Goal: Information Seeking & Learning: Learn about a topic

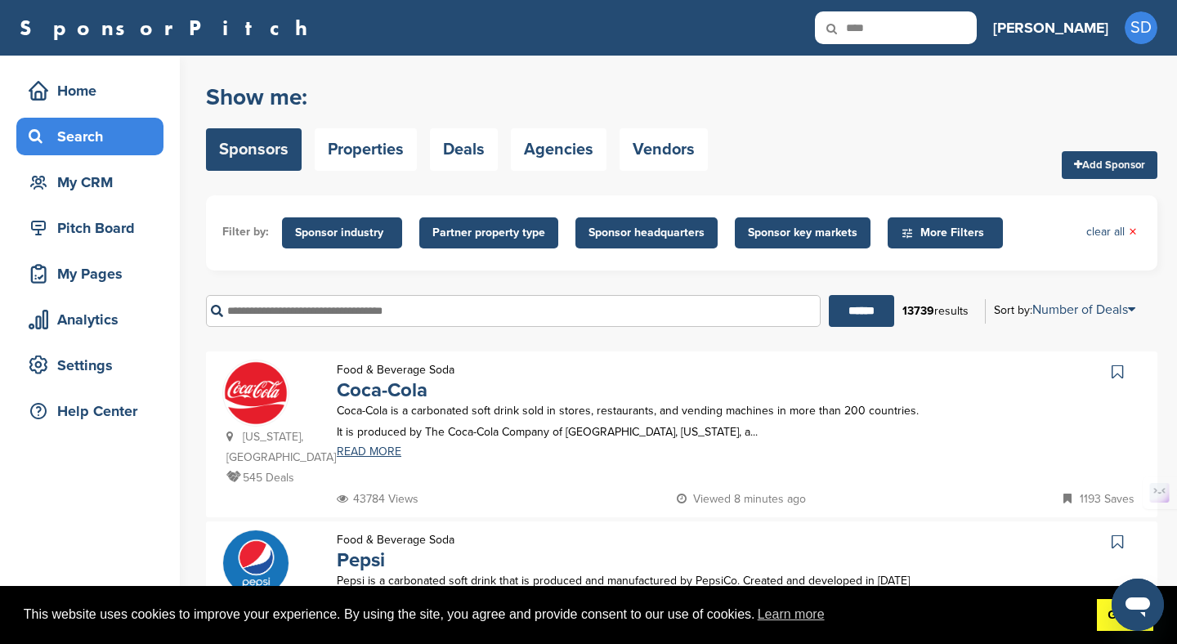
type input "****"
click at [1103, 615] on link "Got it!" at bounding box center [1125, 615] width 56 height 33
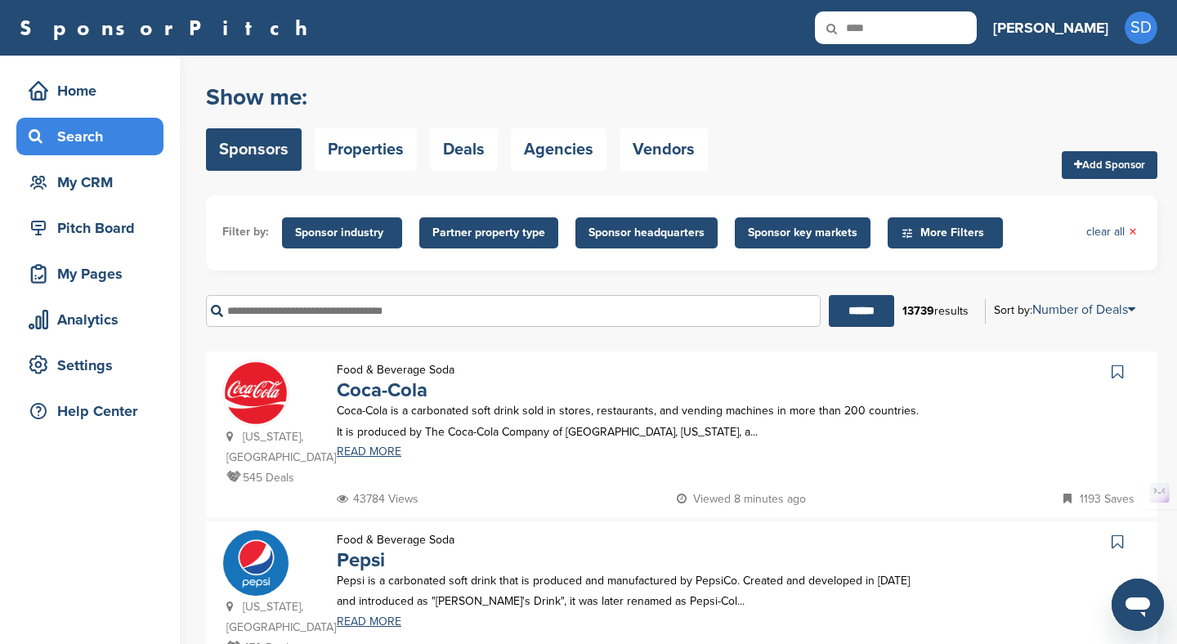
click at [953, 30] on input "****" at bounding box center [896, 27] width 162 height 33
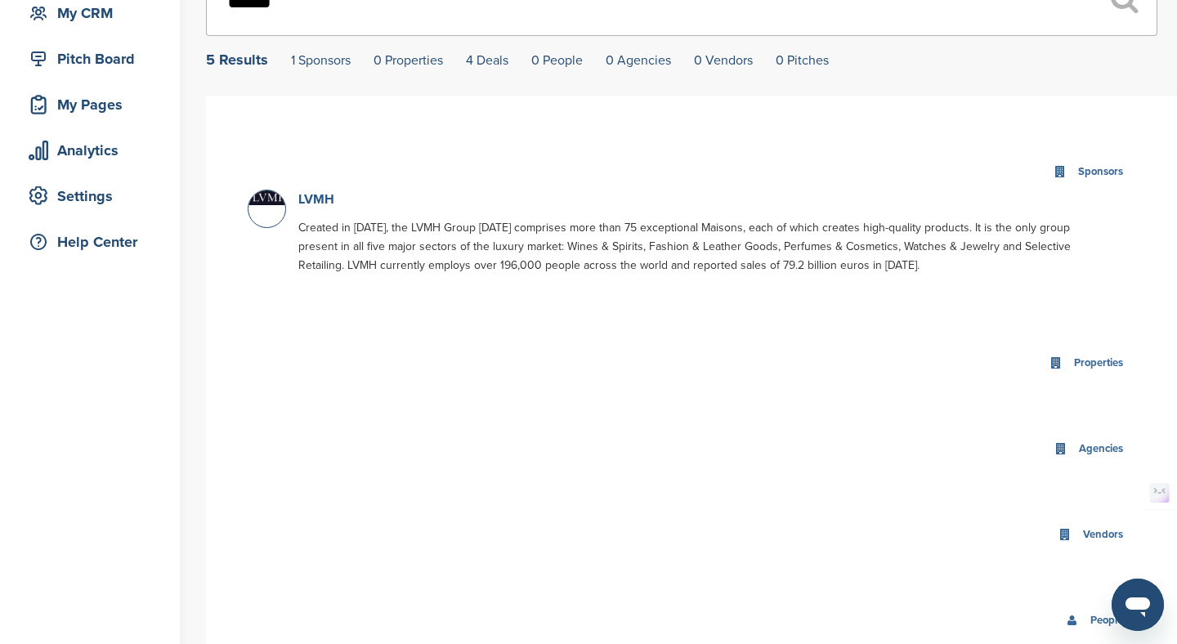
scroll to position [201, 0]
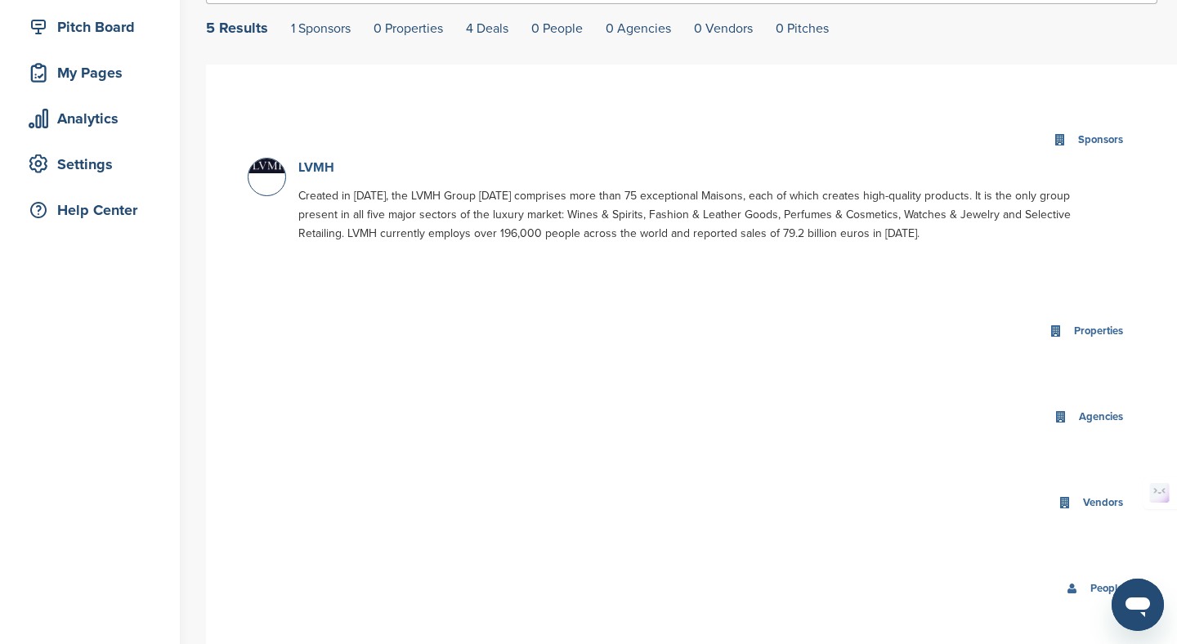
click at [309, 172] on link "LVMH" at bounding box center [316, 167] width 36 height 16
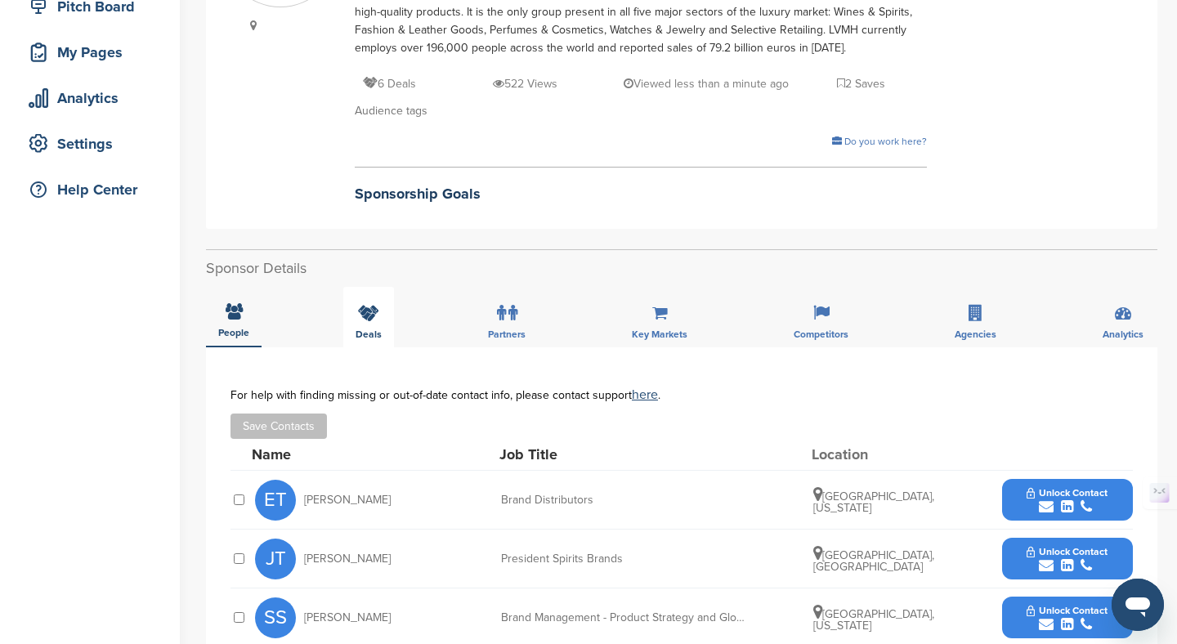
click at [364, 315] on icon at bounding box center [368, 313] width 21 height 16
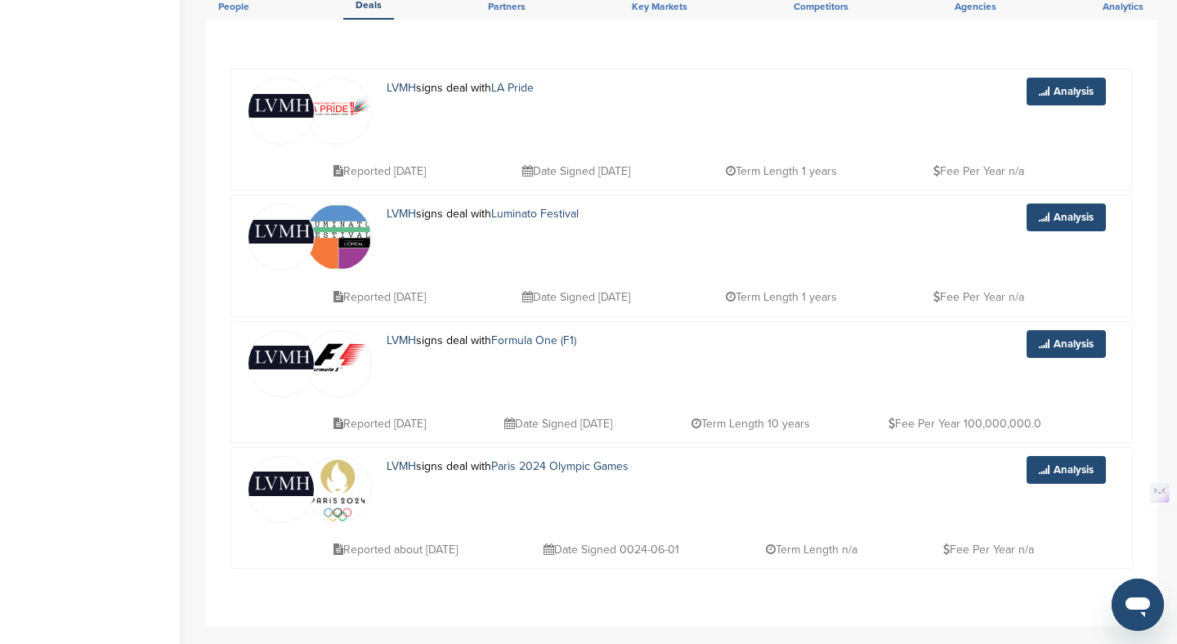
scroll to position [551, 0]
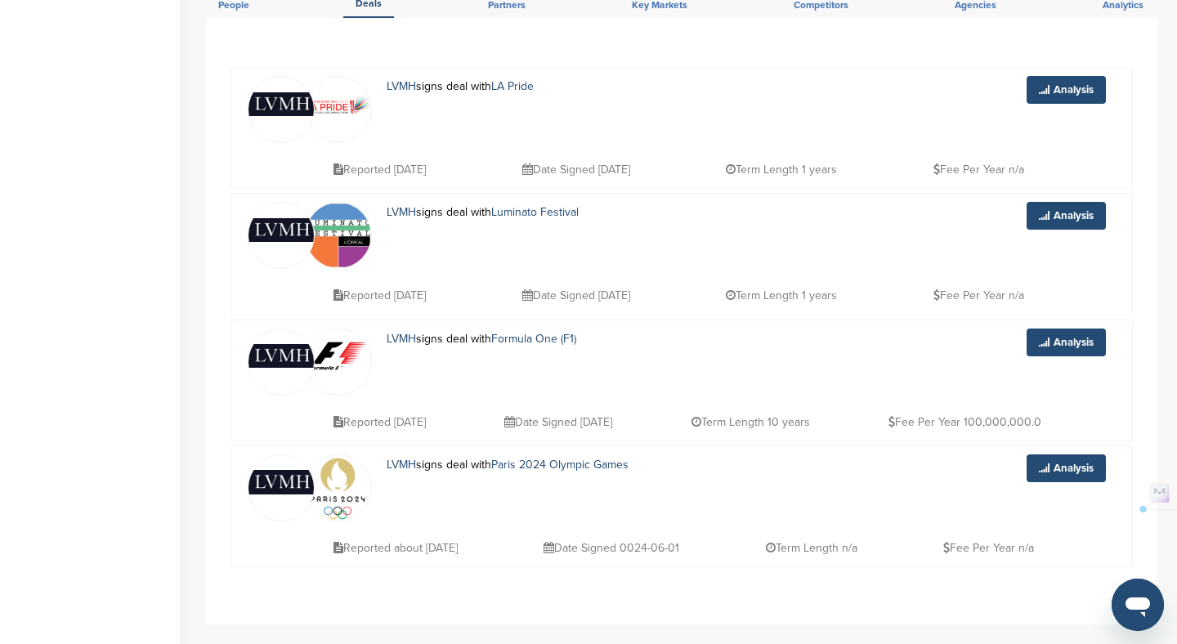
drag, startPoint x: 983, startPoint y: 425, endPoint x: 1069, endPoint y: 423, distance: 85.8
click at [1070, 423] on div "Reported 11 months ago Date Signed 2024-10-03 Term Length 10 years Fee Per Year…" at bounding box center [722, 414] width 786 height 37
click at [1071, 351] on link "Analysis" at bounding box center [1065, 343] width 79 height 28
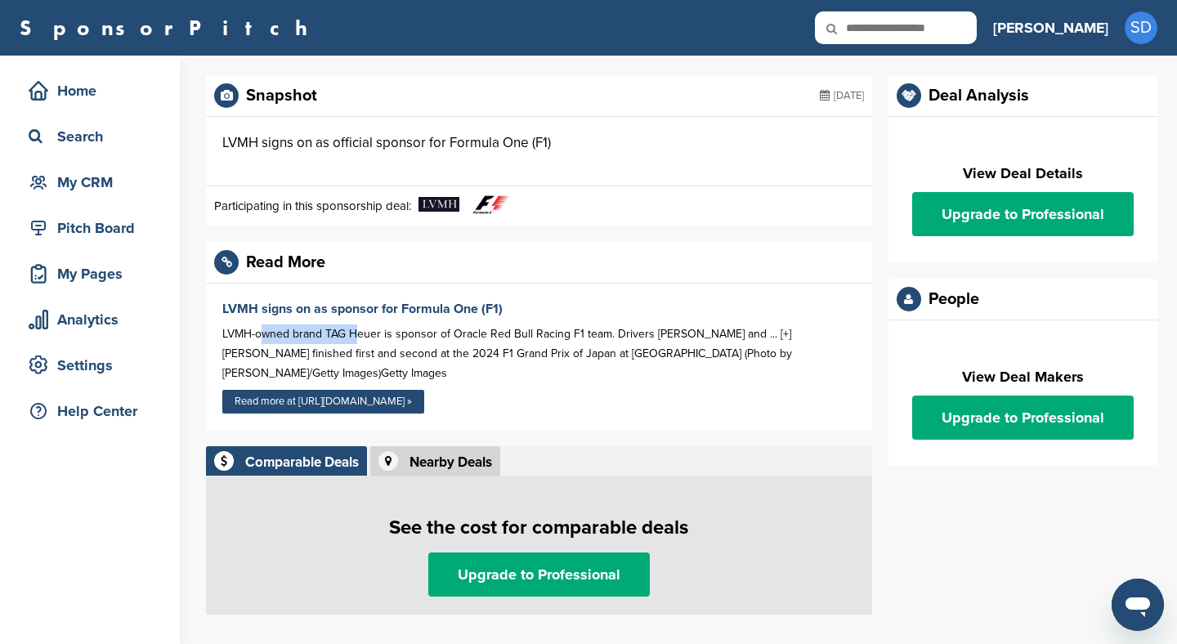
drag, startPoint x: 265, startPoint y: 333, endPoint x: 354, endPoint y: 329, distance: 89.2
click at [357, 331] on div "LVMH-owned brand TAG Heuer is sponsor of Oracle Red Bull Racing F1 team. Driver…" at bounding box center [538, 353] width 633 height 59
click at [409, 334] on div "LVMH-owned brand TAG Heuer is sponsor of Oracle Red Bull Racing F1 team. Driver…" at bounding box center [538, 353] width 633 height 59
click at [853, 349] on div "LVMH-owned brand TAG Heuer is sponsor of Oracle Red Bull Racing F1 team. Driver…" at bounding box center [538, 353] width 633 height 59
click at [804, 356] on div "LVMH-owned brand TAG Heuer is sponsor of Oracle Red Bull Racing F1 team. Driver…" at bounding box center [538, 353] width 633 height 59
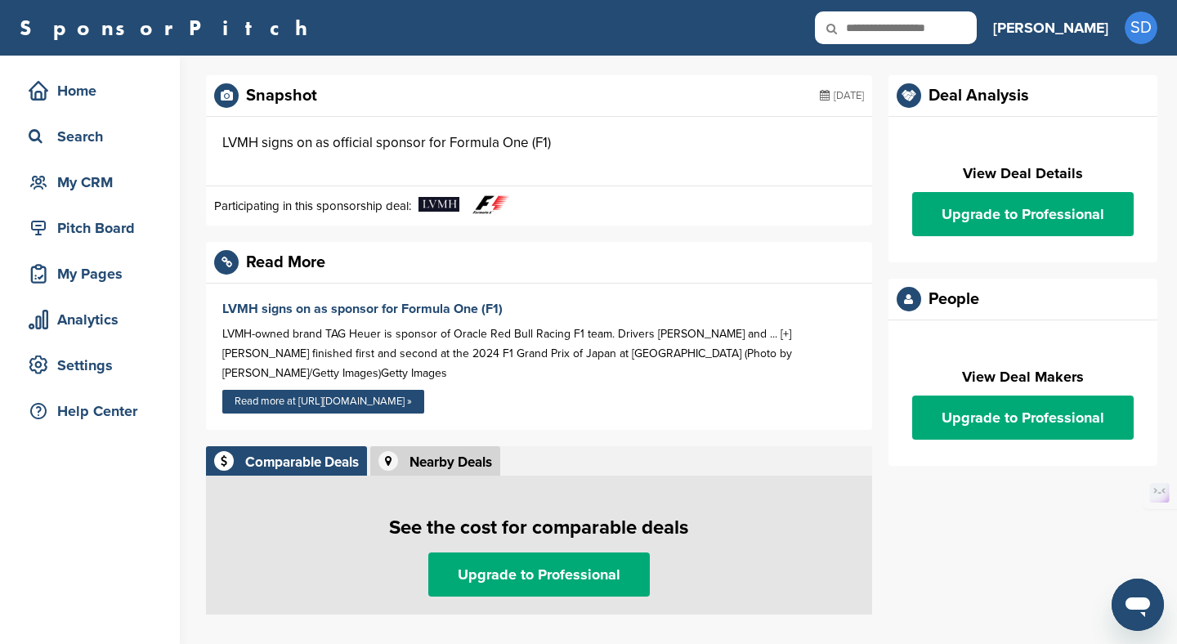
click at [795, 339] on div "LVMH-owned brand TAG Heuer is sponsor of Oracle Red Bull Racing F1 team. Driver…" at bounding box center [538, 353] width 633 height 59
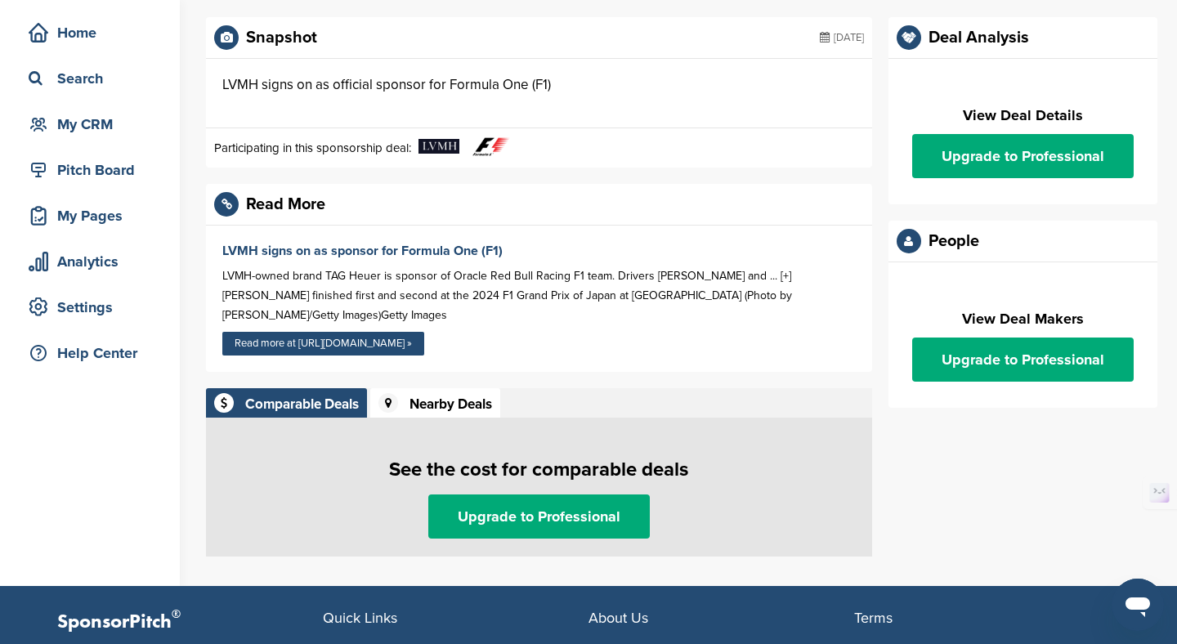
scroll to position [85, 0]
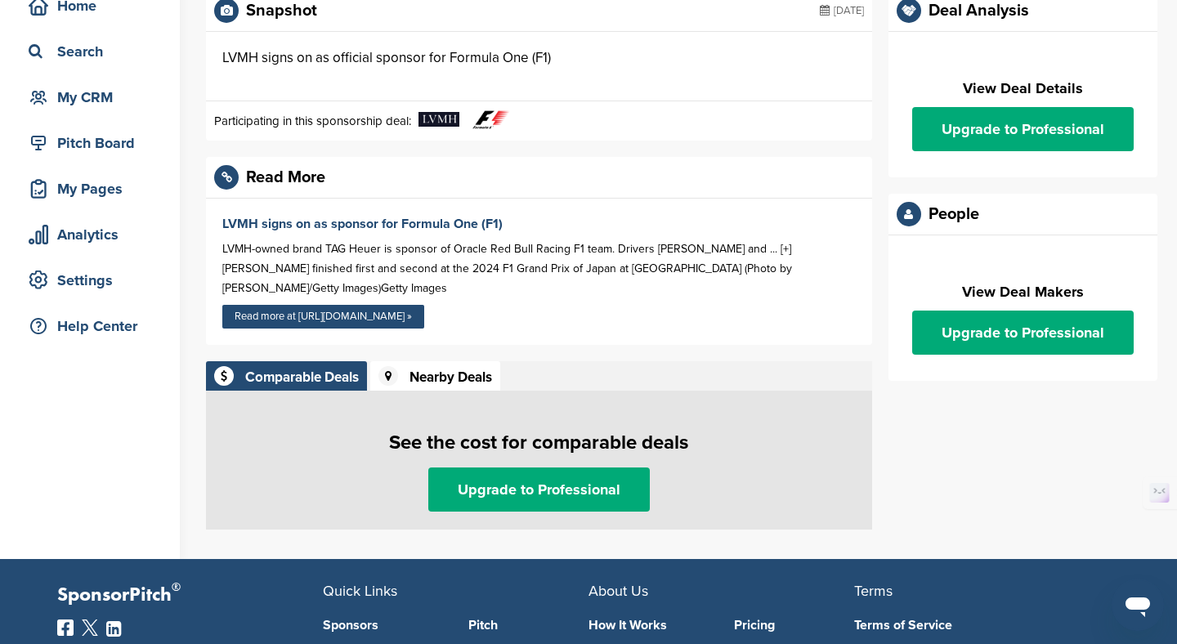
click at [467, 370] on div "Nearby Deals" at bounding box center [450, 377] width 83 height 14
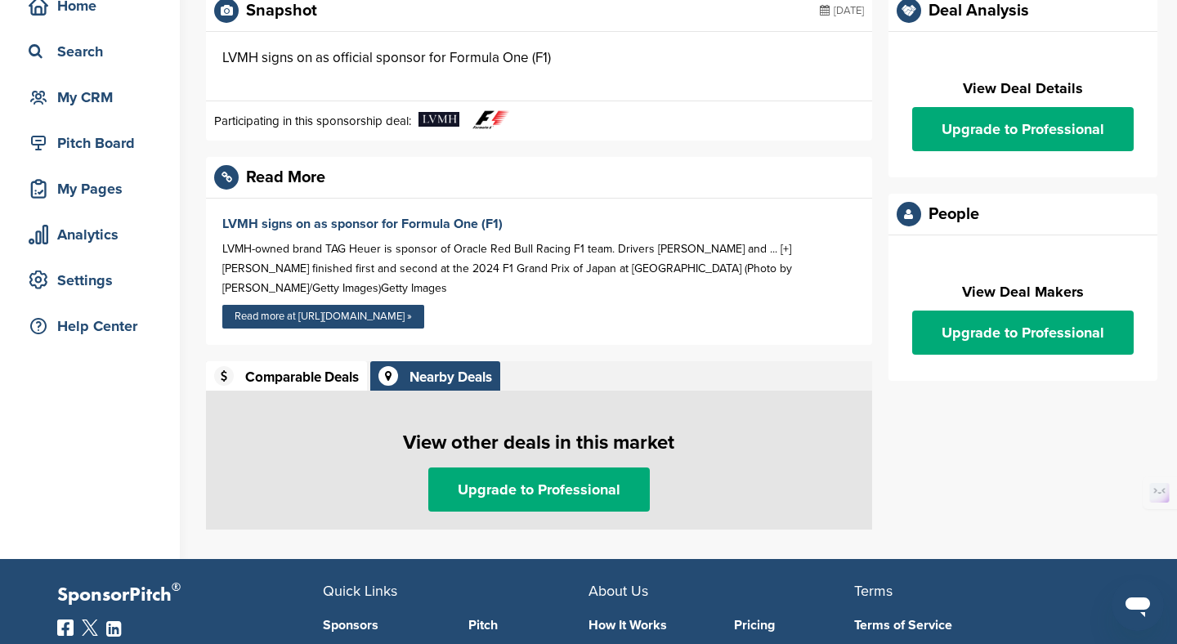
click at [303, 370] on div "Comparable Deals" at bounding box center [302, 377] width 114 height 14
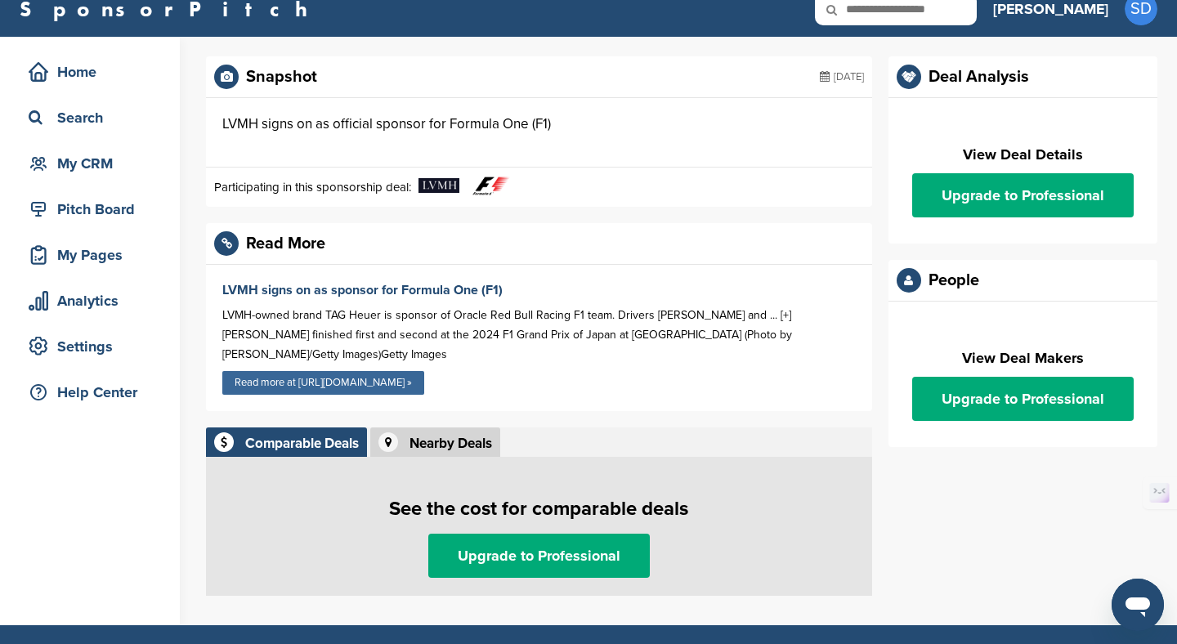
scroll to position [0, 0]
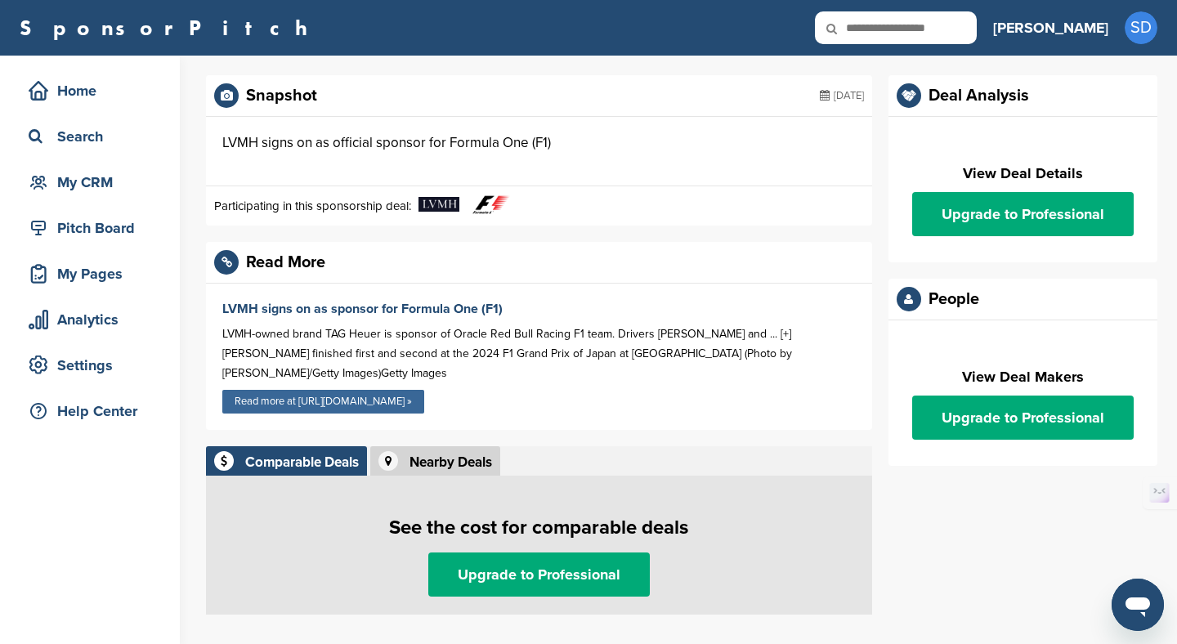
click at [378, 390] on link "Read more at https://www.forbes.com »" at bounding box center [323, 402] width 202 height 24
click at [955, 30] on input "text" at bounding box center [896, 27] width 162 height 33
type input "********"
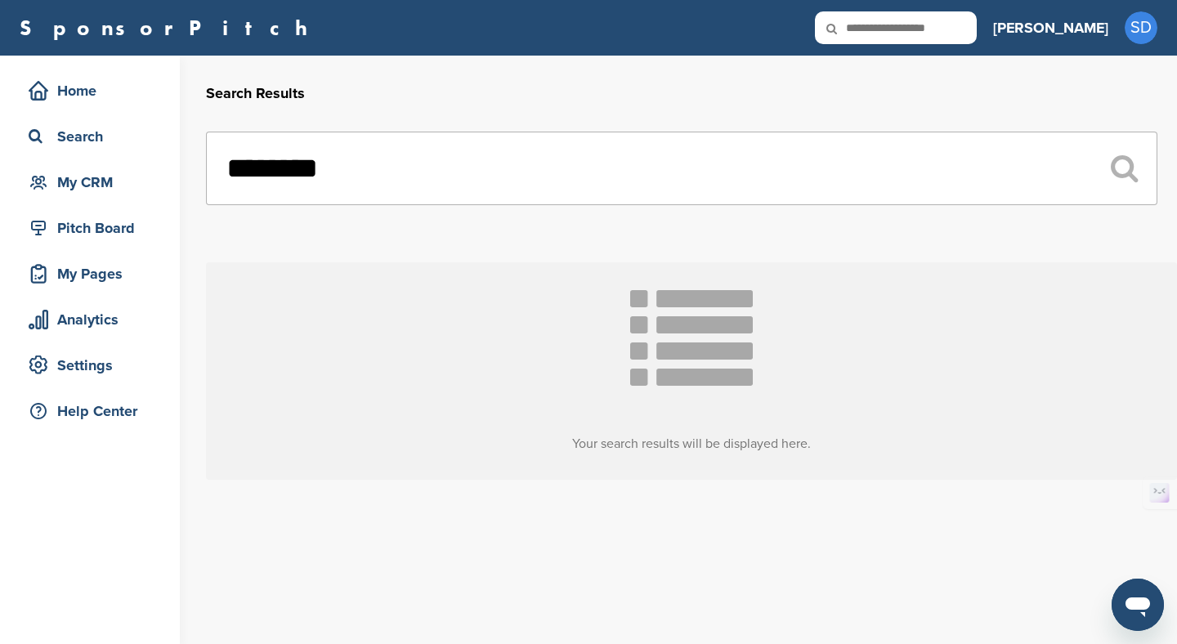
click at [321, 164] on input "********" at bounding box center [681, 169] width 951 height 74
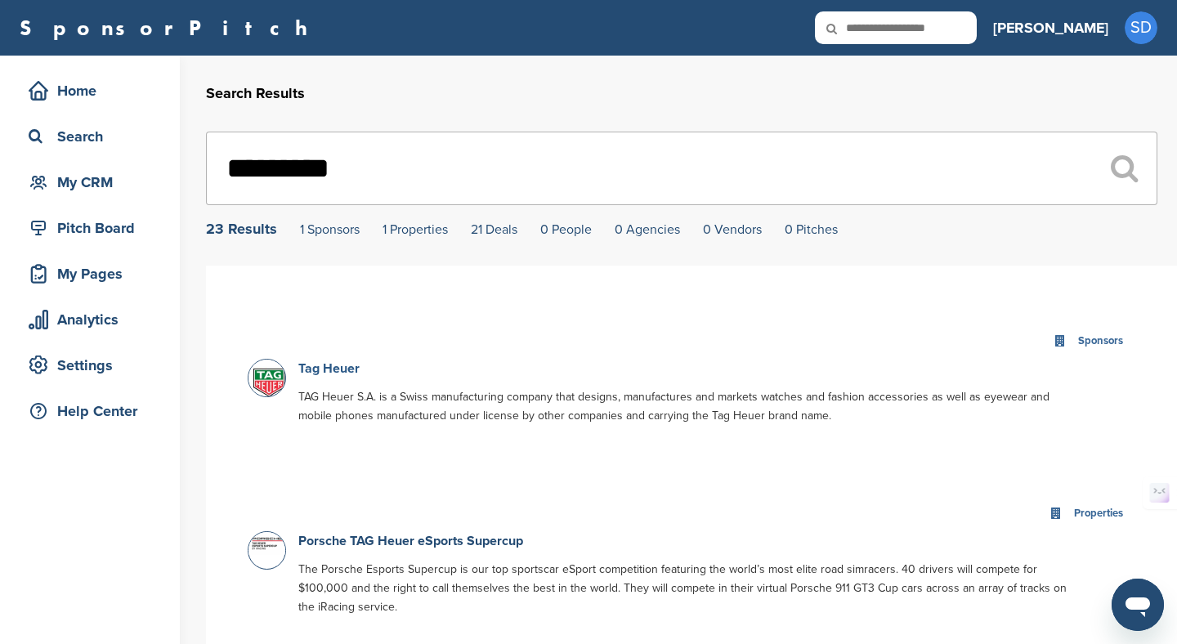
type input "*********"
click at [322, 367] on link "Tag Heuer" at bounding box center [328, 368] width 61 height 16
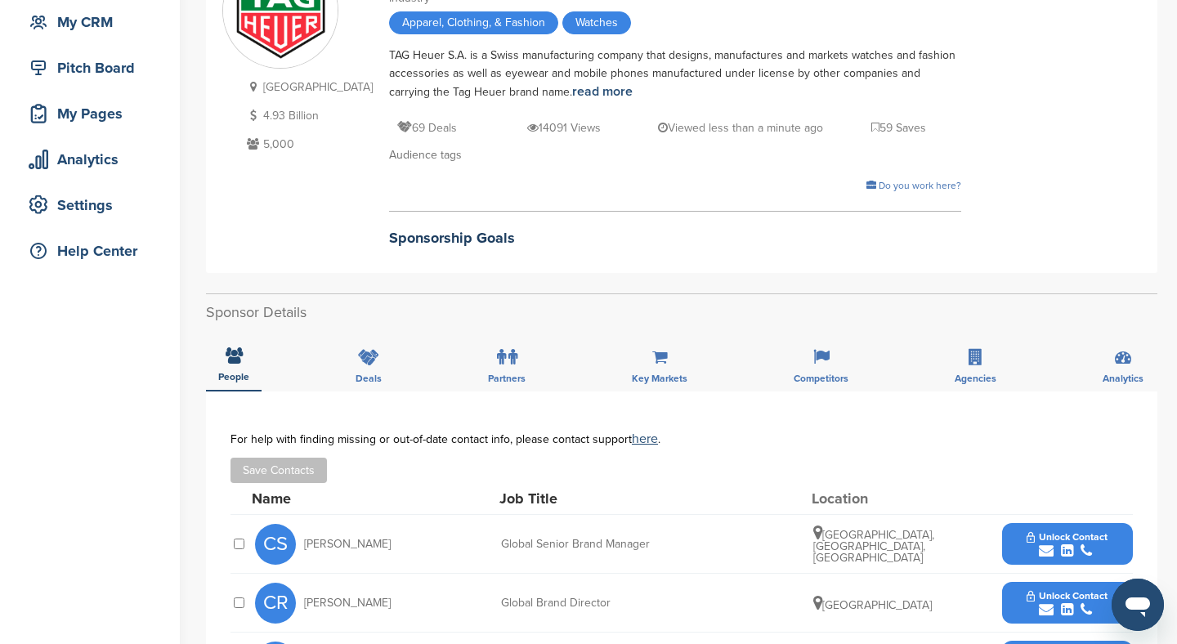
scroll to position [163, 0]
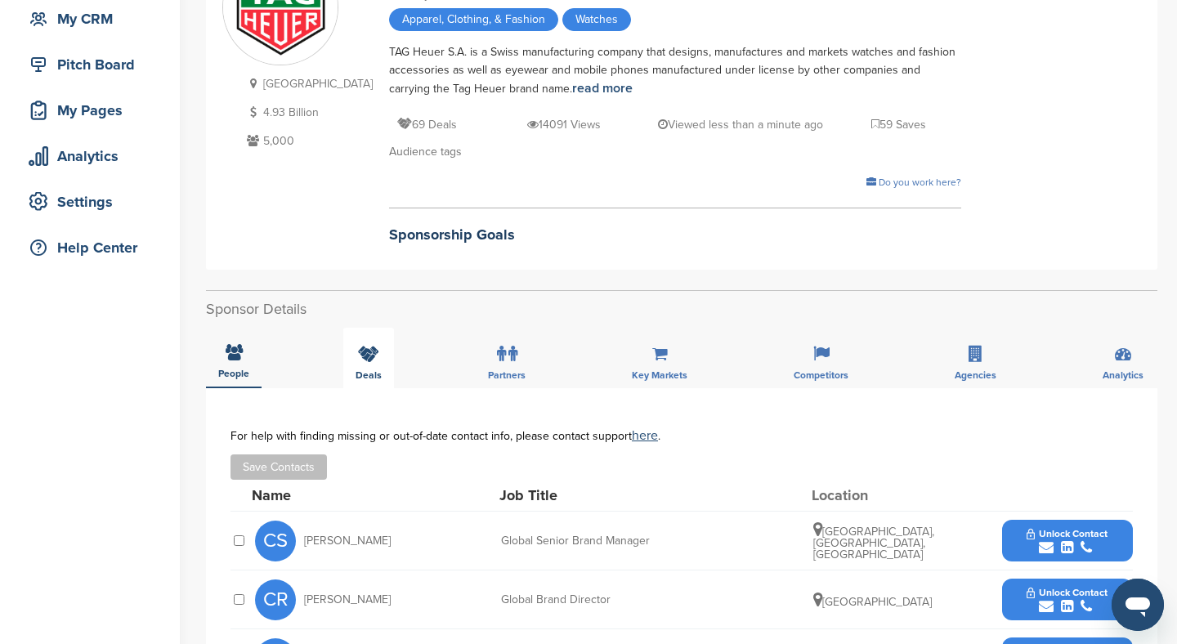
click at [364, 364] on div "Deals" at bounding box center [368, 358] width 51 height 60
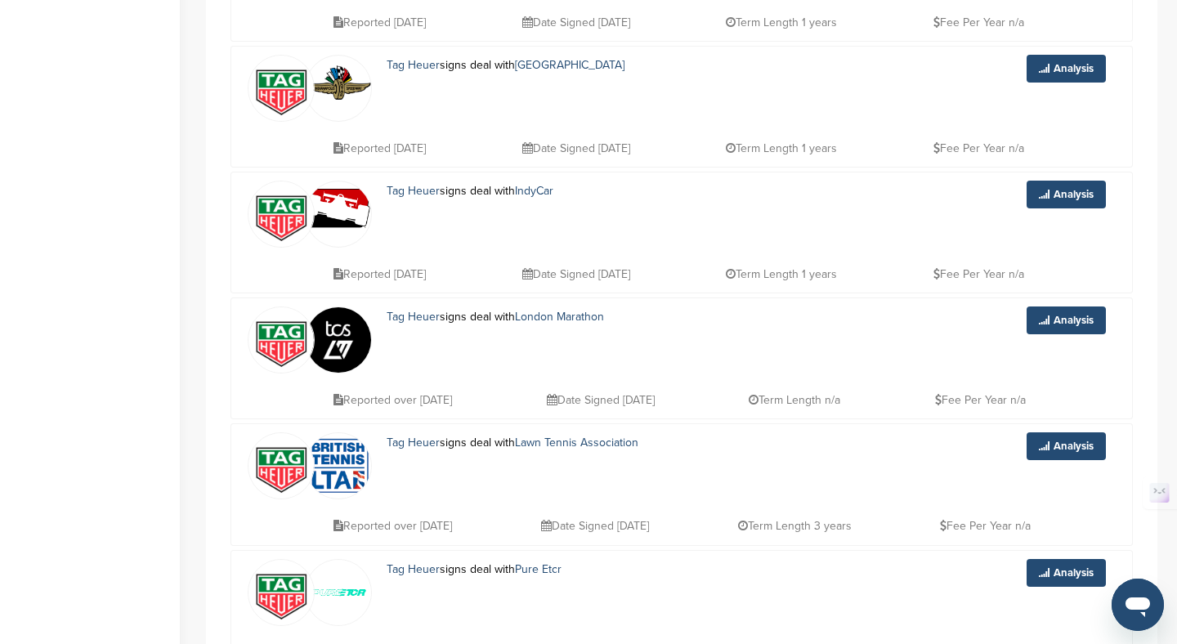
scroll to position [934, 0]
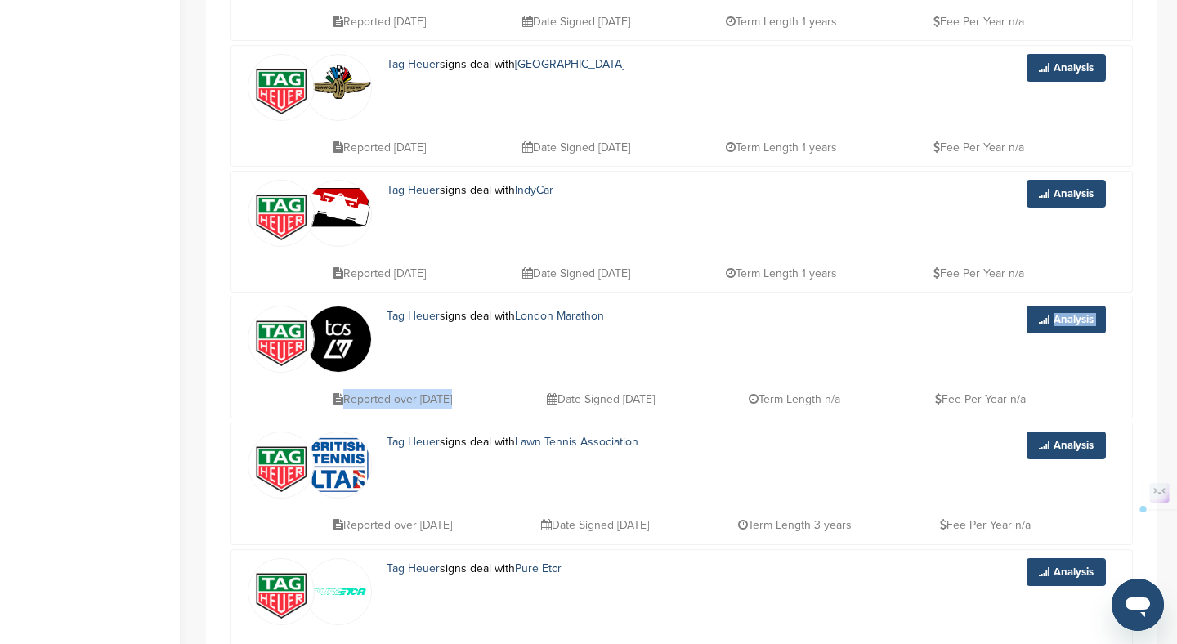
drag, startPoint x: 686, startPoint y: 382, endPoint x: 594, endPoint y: 340, distance: 100.6
click at [593, 340] on div "Tag Heuer signs deal with London Marathon Analysis Reported over [DATE] Date Si…" at bounding box center [681, 358] width 902 height 122
click at [671, 368] on div "Tag Heuer signs deal with London Marathon" at bounding box center [649, 339] width 559 height 67
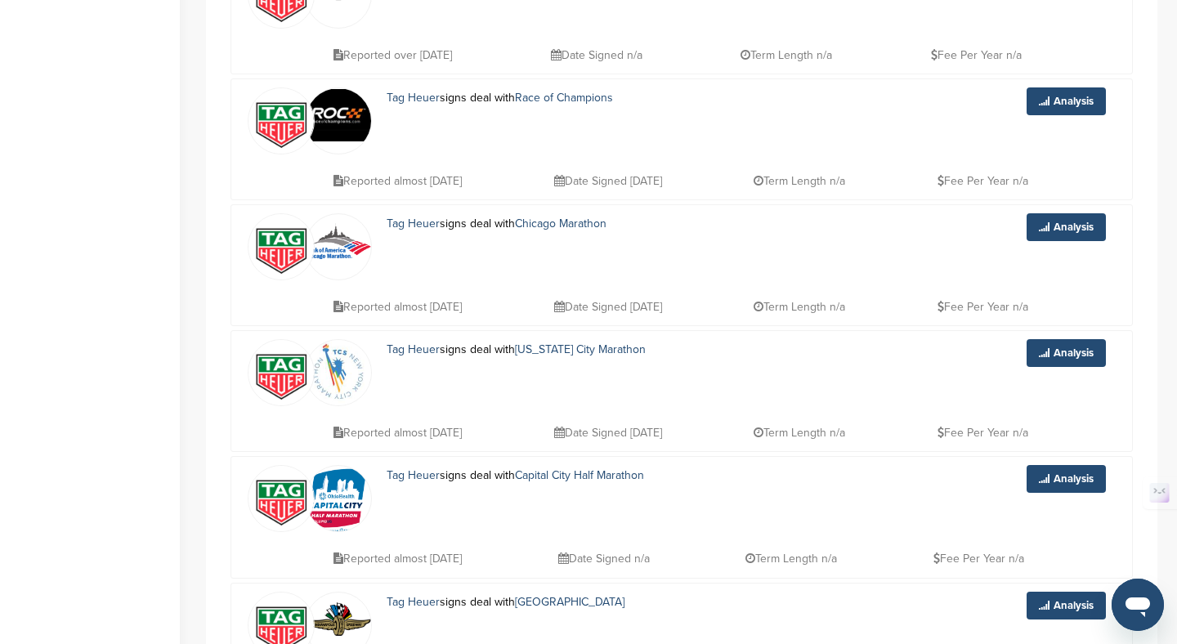
scroll to position [6449, 0]
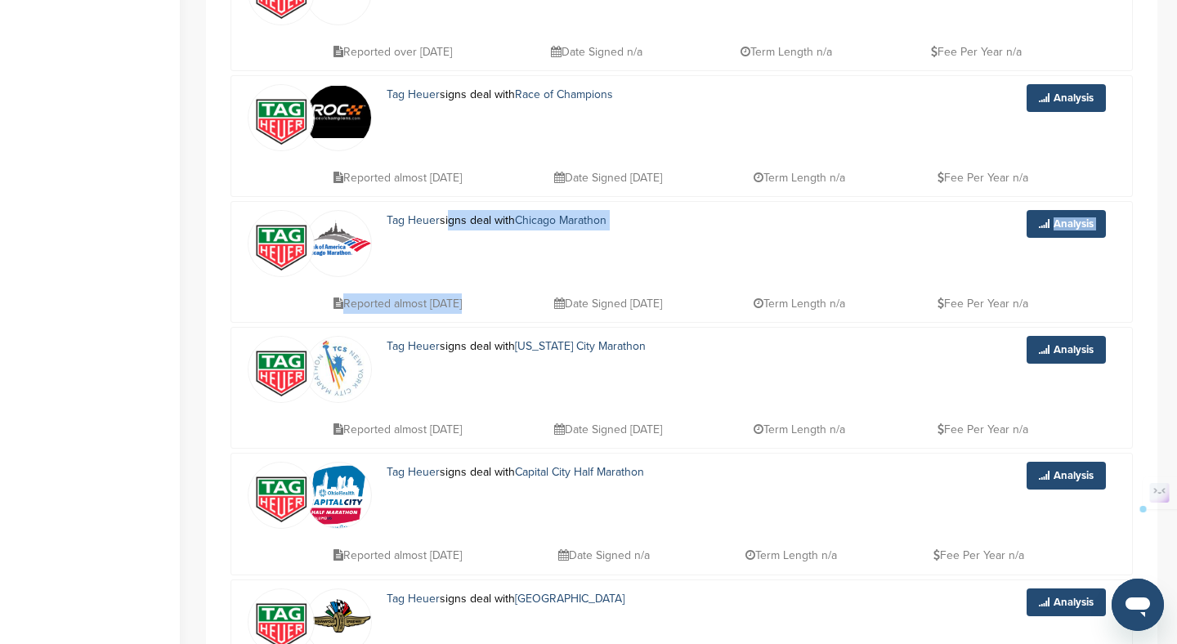
drag, startPoint x: 620, startPoint y: 284, endPoint x: 447, endPoint y: 221, distance: 184.6
click at [447, 221] on div "Tag Heuer signs deal with Chicago Marathon Analysis Reported almost [DATE] Date…" at bounding box center [681, 262] width 902 height 122
click at [595, 251] on div "Tag Heuer signs deal with Chicago Marathon" at bounding box center [649, 243] width 559 height 67
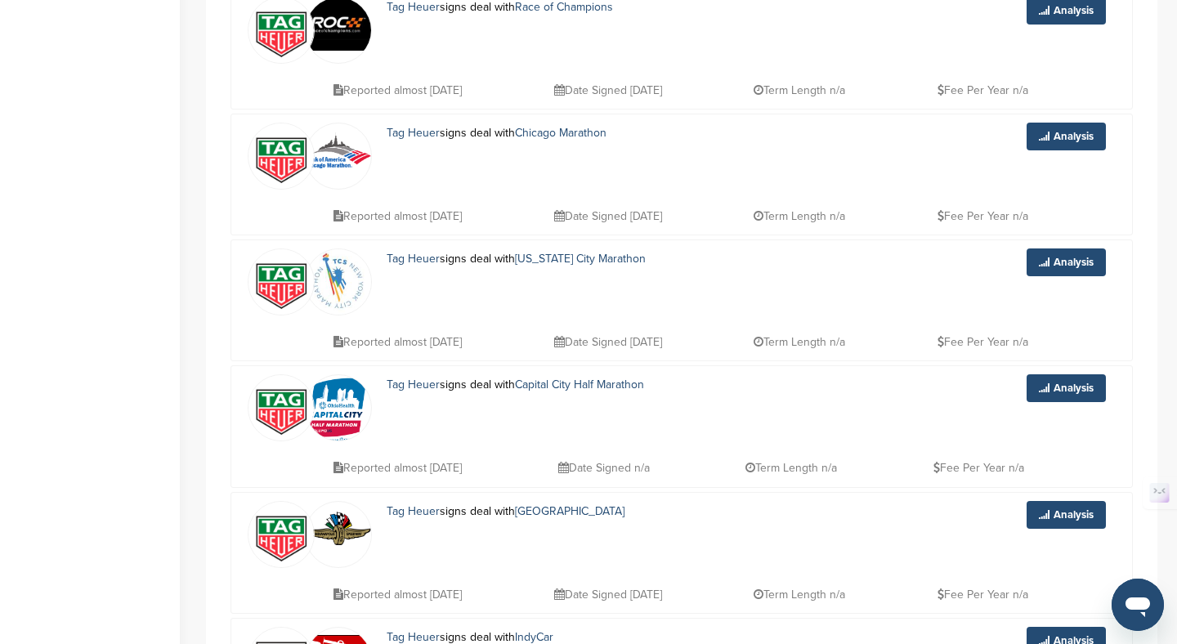
scroll to position [6558, 0]
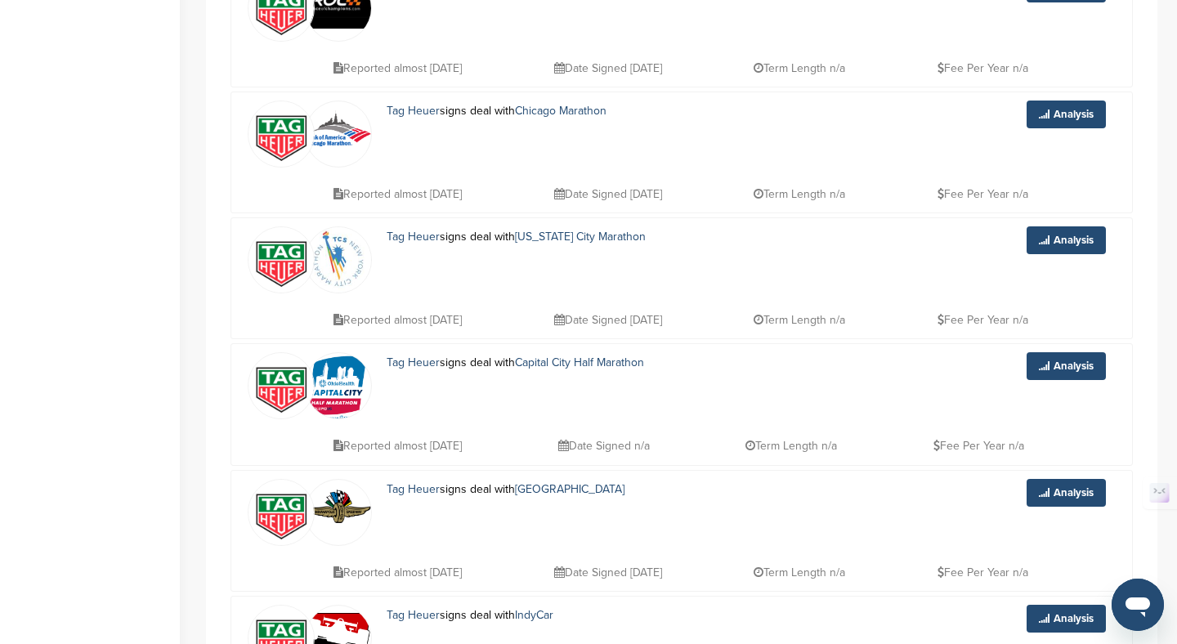
drag, startPoint x: 601, startPoint y: 284, endPoint x: 567, endPoint y: 284, distance: 33.5
click at [567, 284] on div "Tag Heuer signs deal with [US_STATE] City Marathon" at bounding box center [649, 259] width 559 height 67
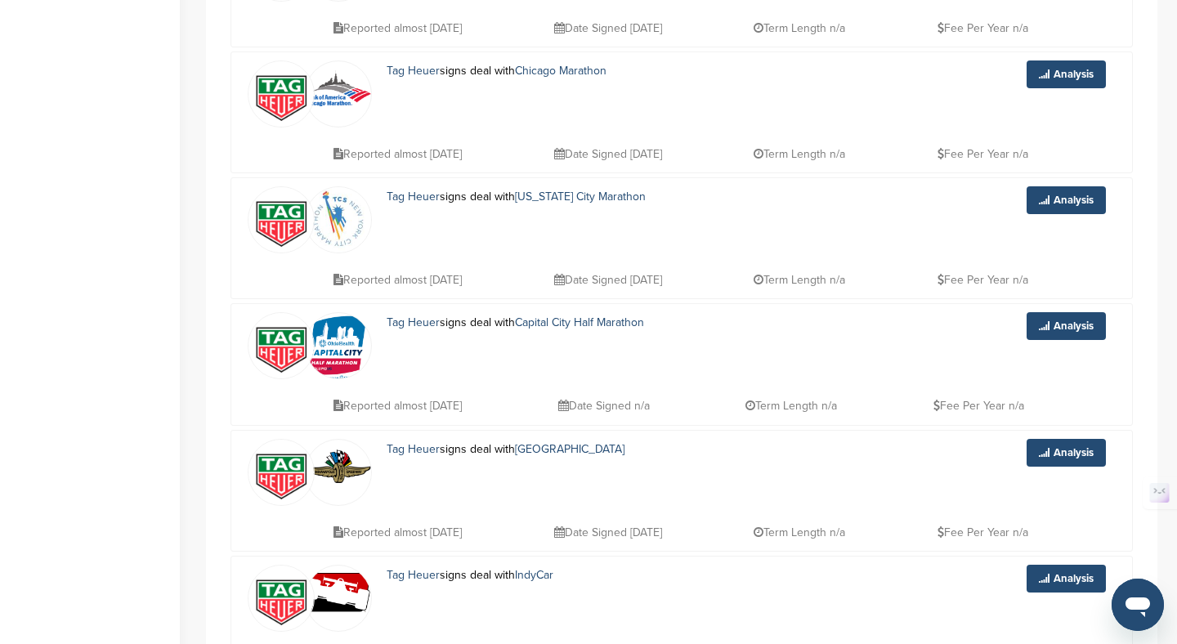
scroll to position [6635, 0]
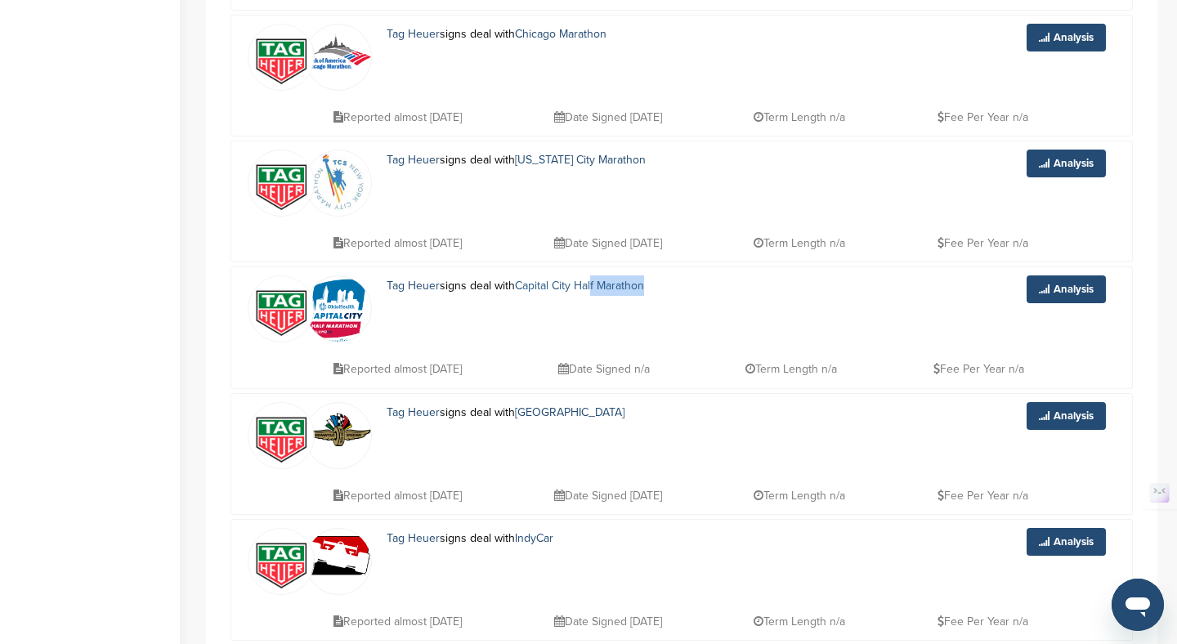
drag, startPoint x: 628, startPoint y: 327, endPoint x: 595, endPoint y: 292, distance: 48.6
click at [595, 292] on div "Tag Heuer signs deal with Capital City Half Marathon" at bounding box center [649, 308] width 559 height 67
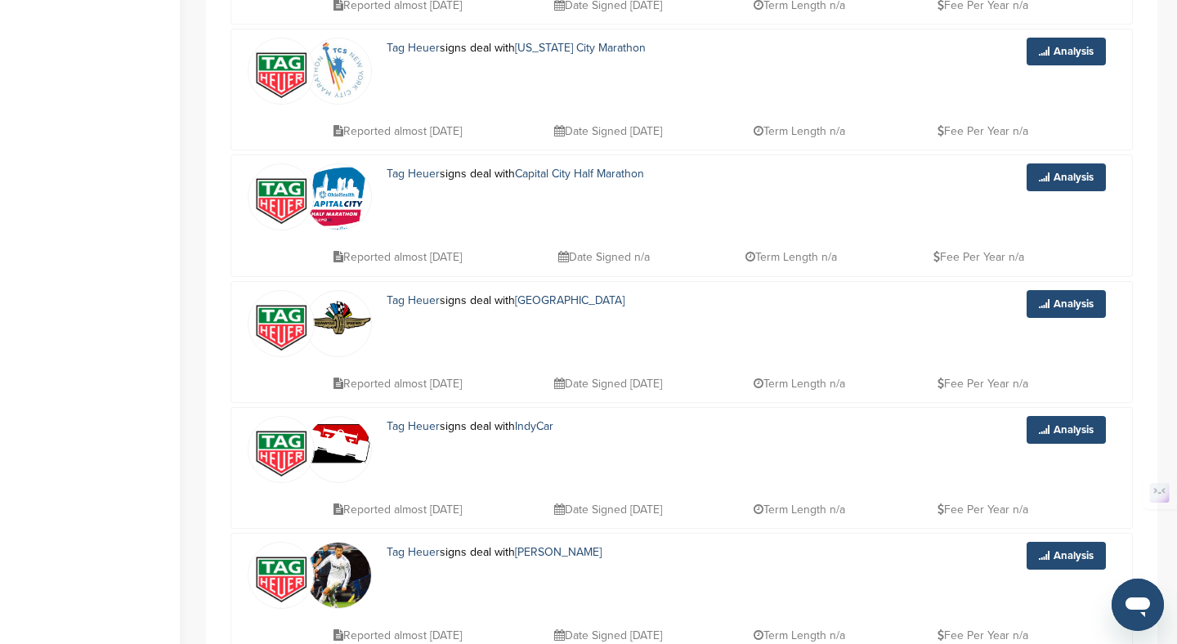
click at [665, 343] on div "Tag Heuer signs deal with [GEOGRAPHIC_DATA]" at bounding box center [649, 323] width 559 height 67
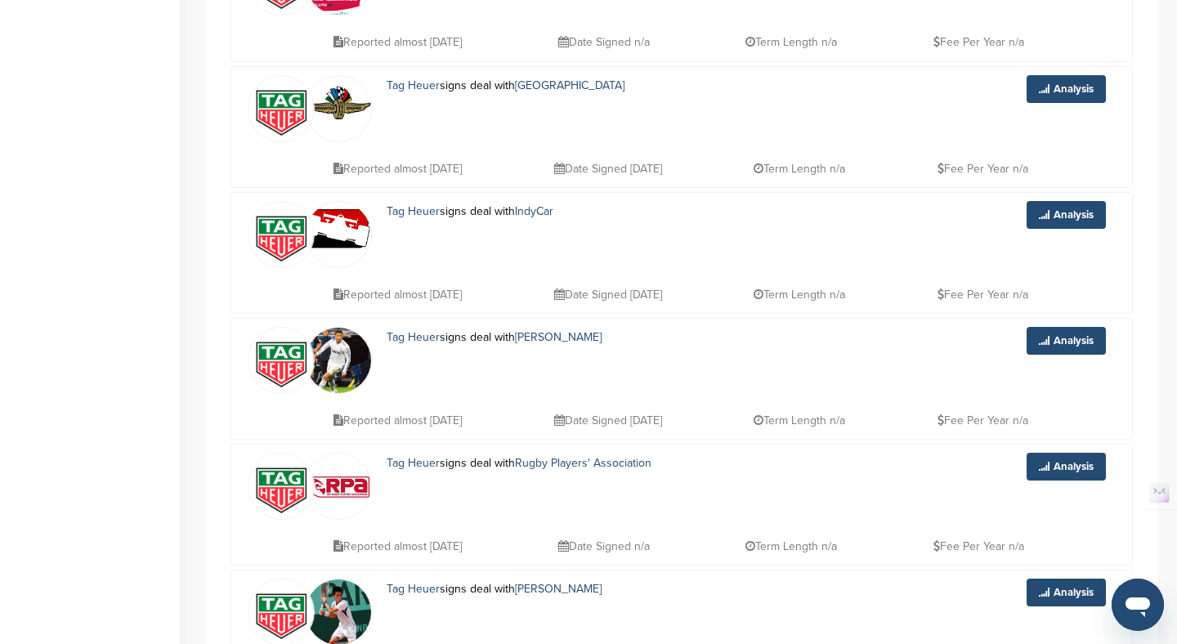
scroll to position [6966, 0]
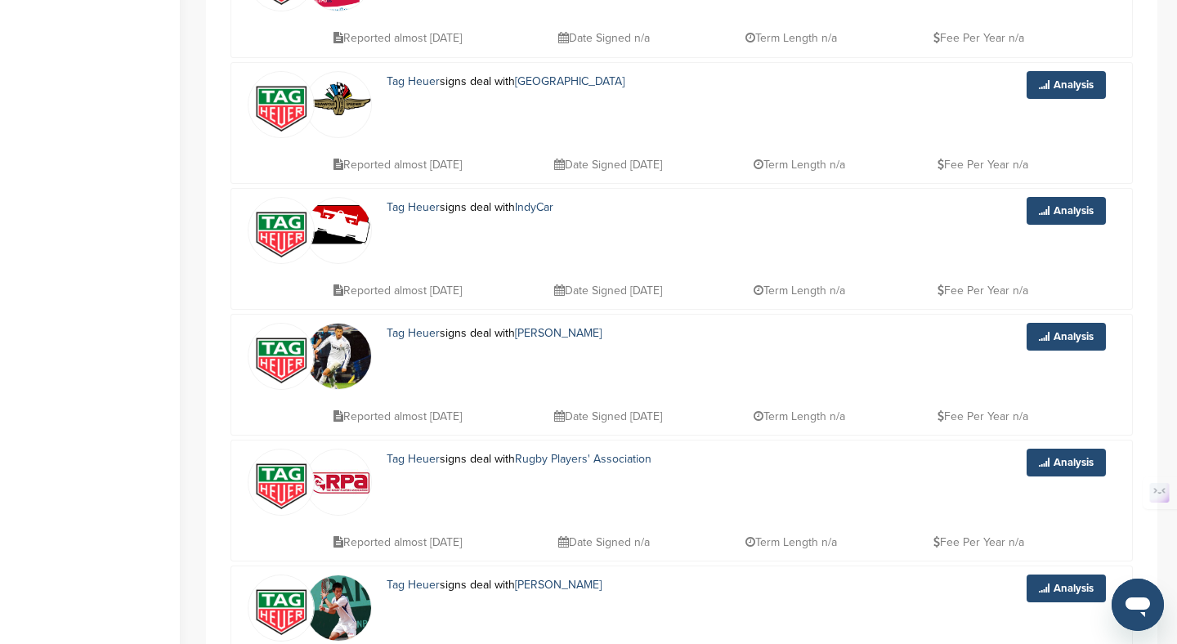
drag, startPoint x: 623, startPoint y: 391, endPoint x: 584, endPoint y: 389, distance: 38.4
click at [584, 390] on div "Tag Heuer signs deal with [PERSON_NAME] Analysis Reported almost [DATE] Date Si…" at bounding box center [681, 375] width 902 height 122
click at [628, 412] on p "Date Signed [DATE]" at bounding box center [608, 416] width 108 height 20
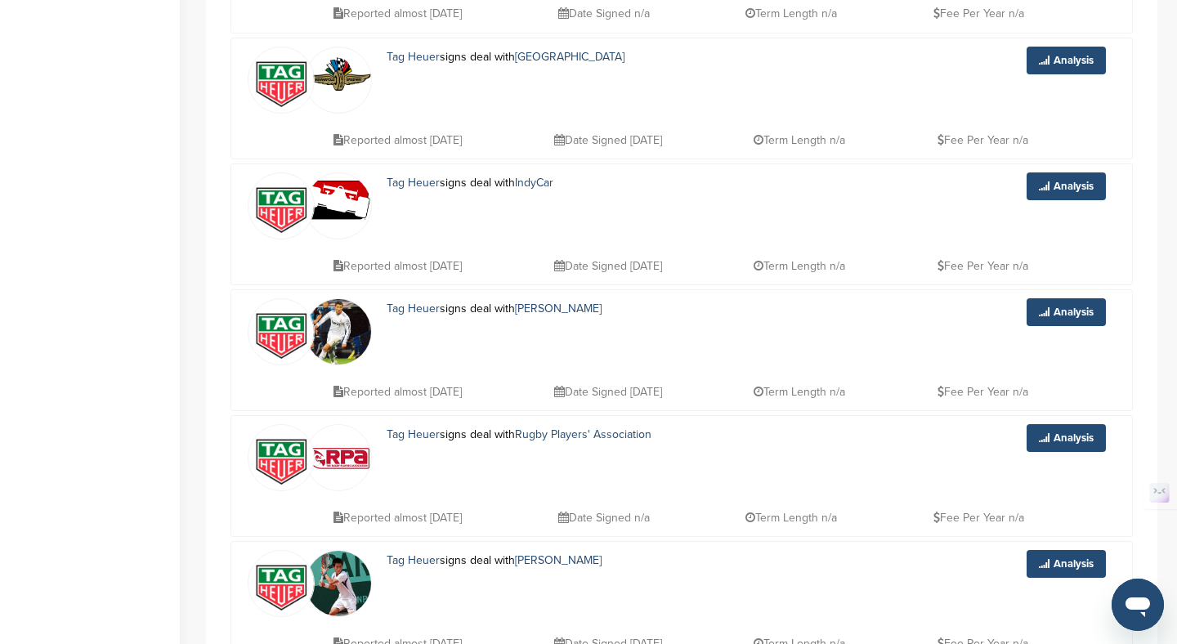
scroll to position [7022, 0]
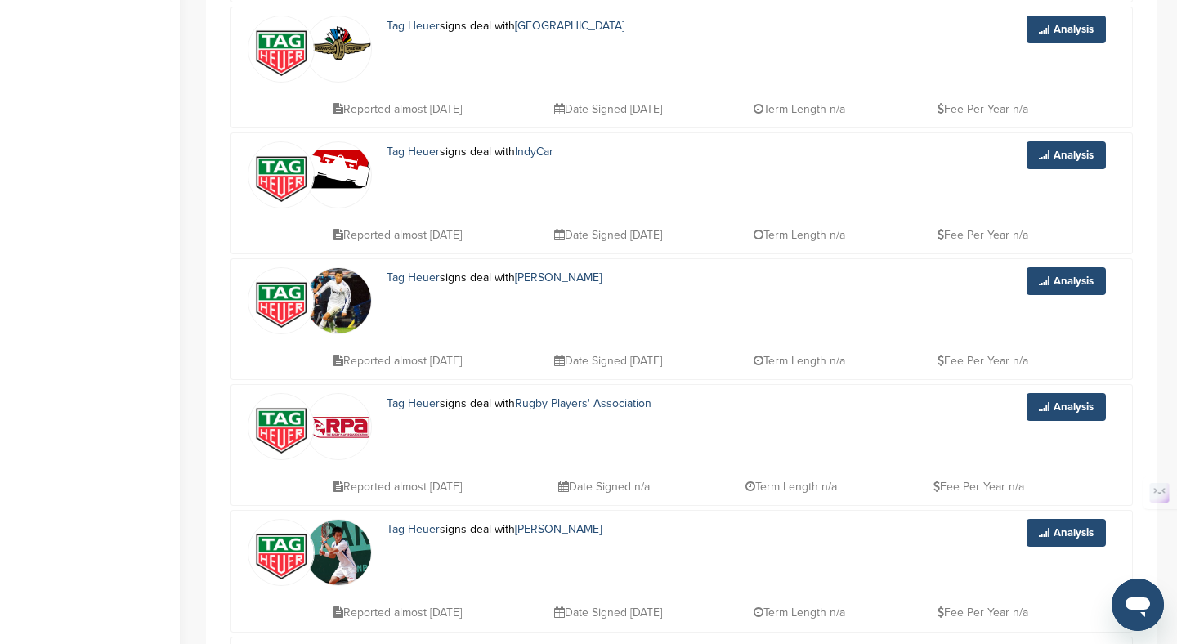
drag, startPoint x: 651, startPoint y: 361, endPoint x: 678, endPoint y: 360, distance: 27.8
click at [662, 361] on p "Date Signed [DATE]" at bounding box center [608, 361] width 108 height 20
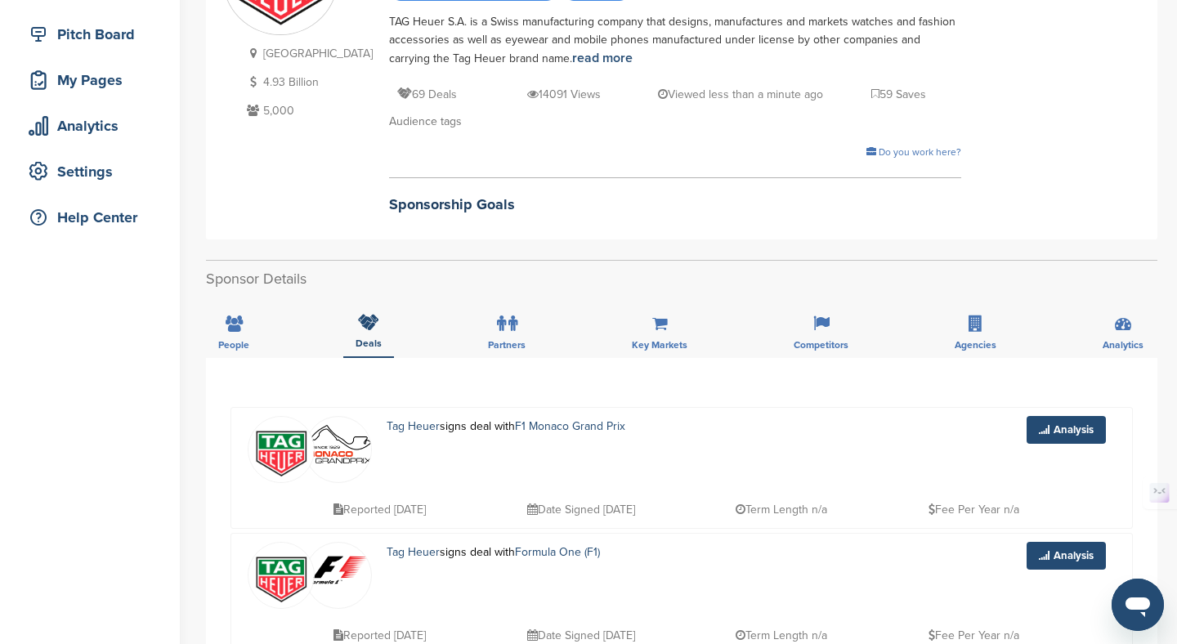
scroll to position [0, 0]
